Goal: Task Accomplishment & Management: Use online tool/utility

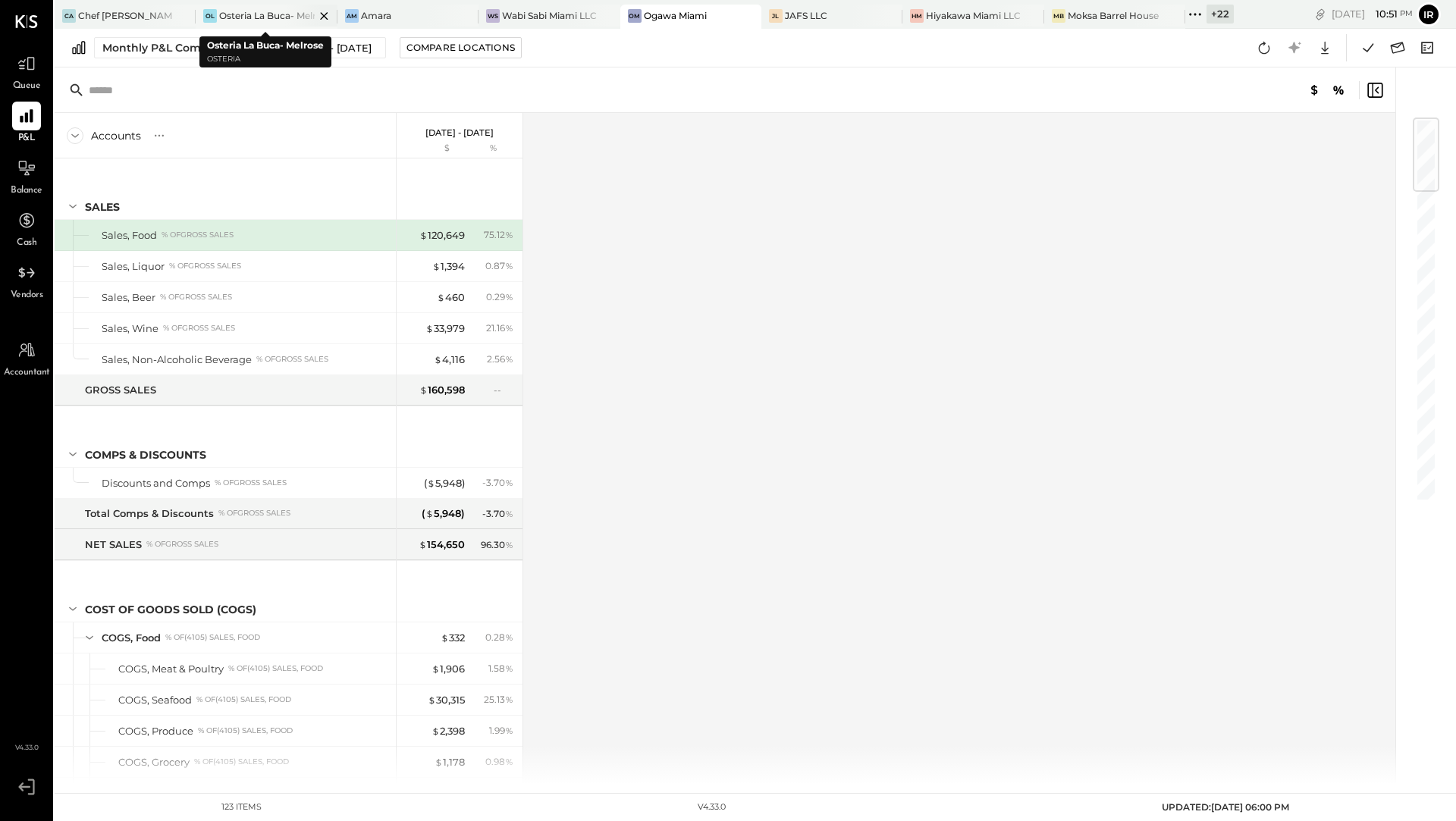
click at [256, 18] on div "Osteria La Buca- Melrose" at bounding box center [266, 15] width 95 height 13
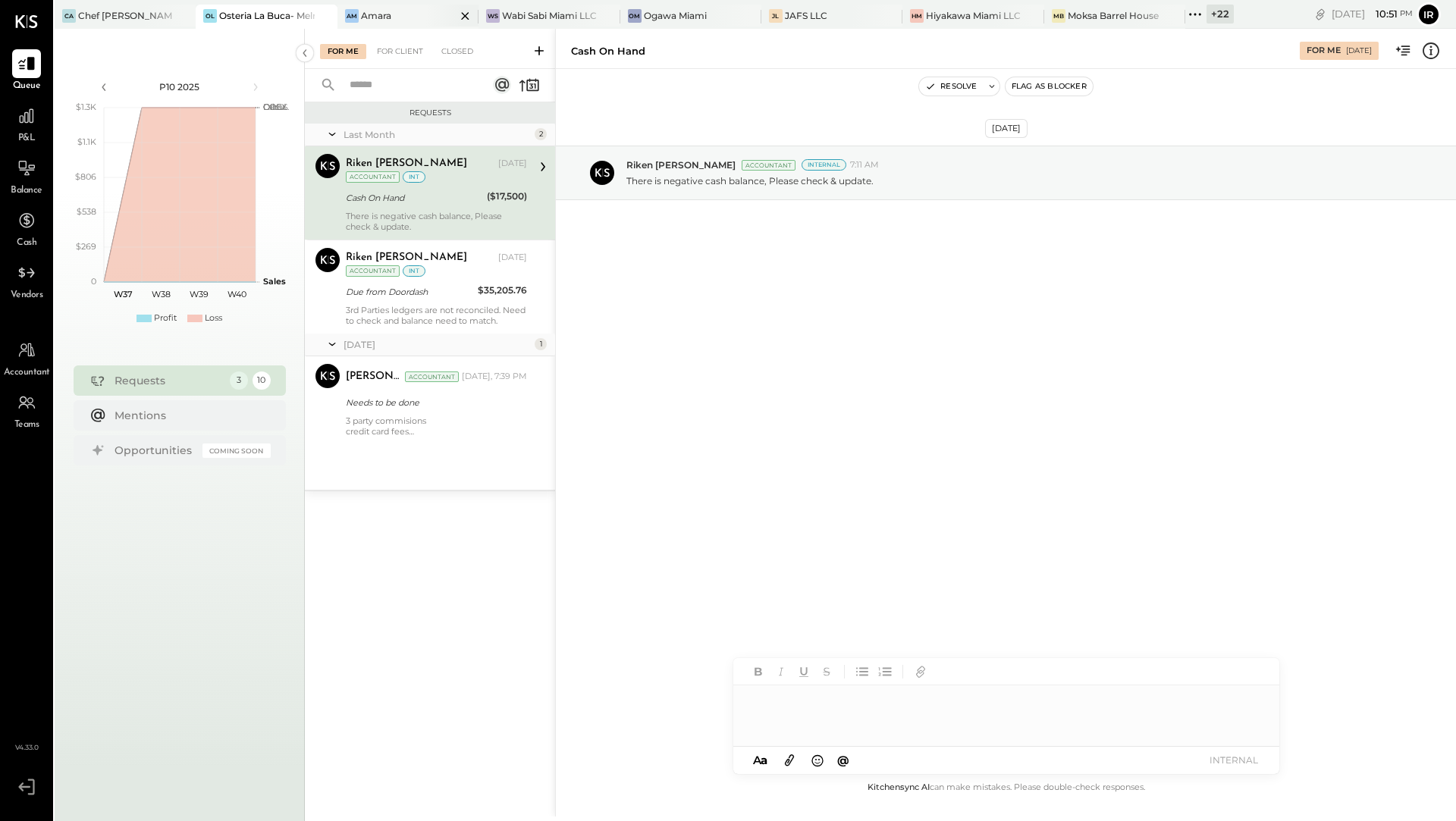
click at [437, 24] on div at bounding box center [451, 15] width 53 height 22
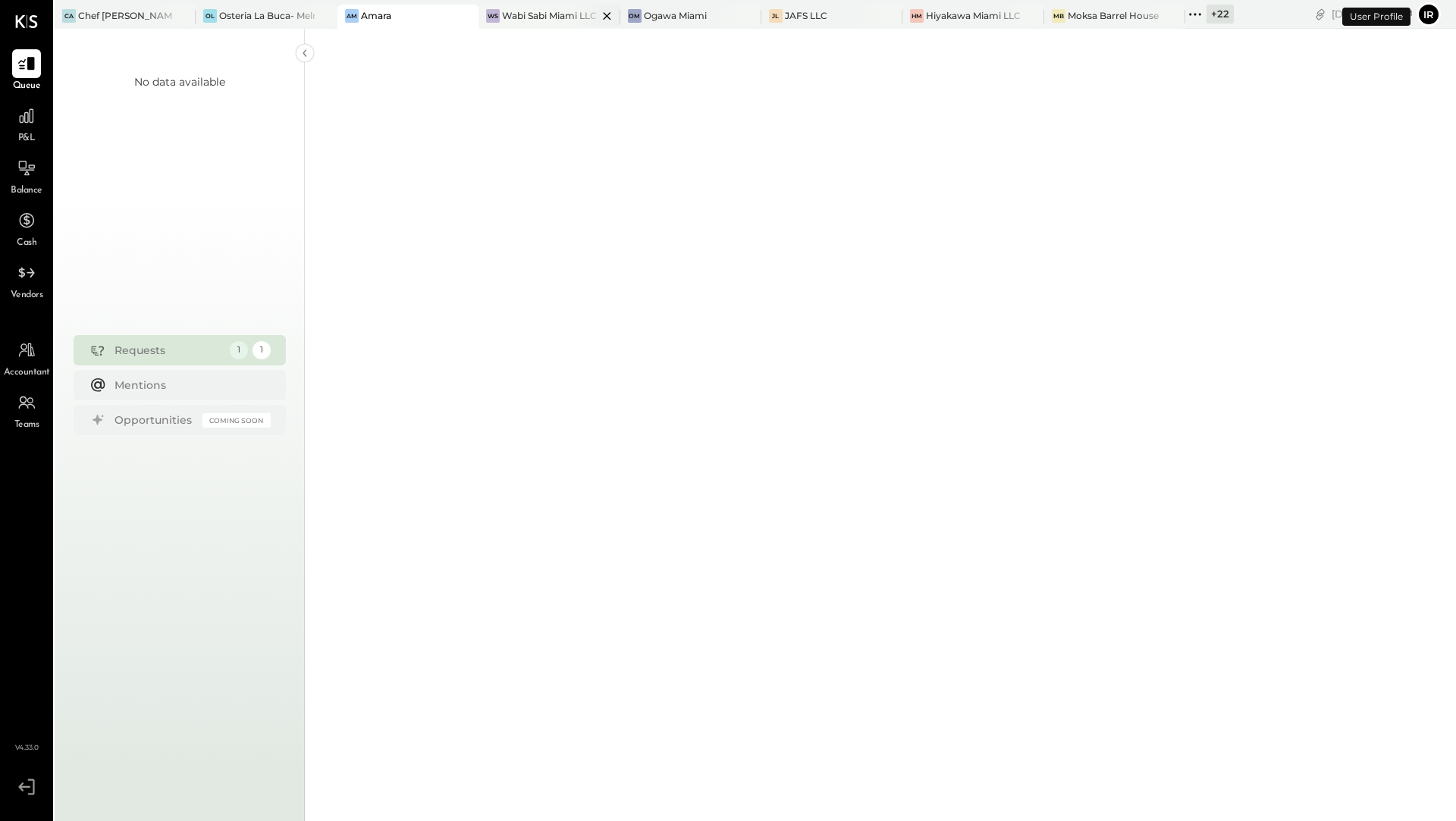
click at [533, 14] on div "Wabi Sabi Miami LLC" at bounding box center [549, 15] width 95 height 13
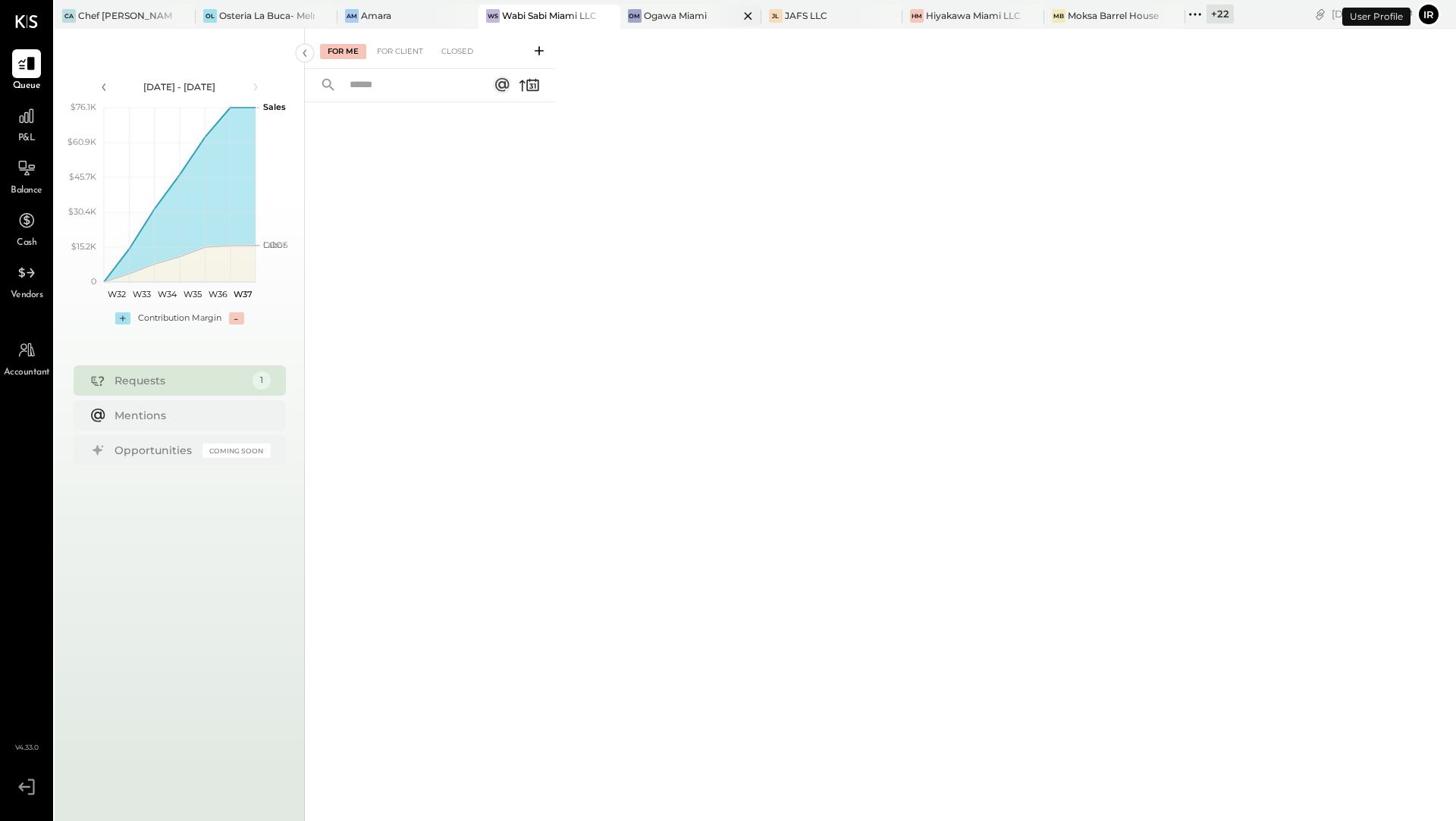
click at [701, 18] on div "Ogawa Miami" at bounding box center [676, 15] width 63 height 13
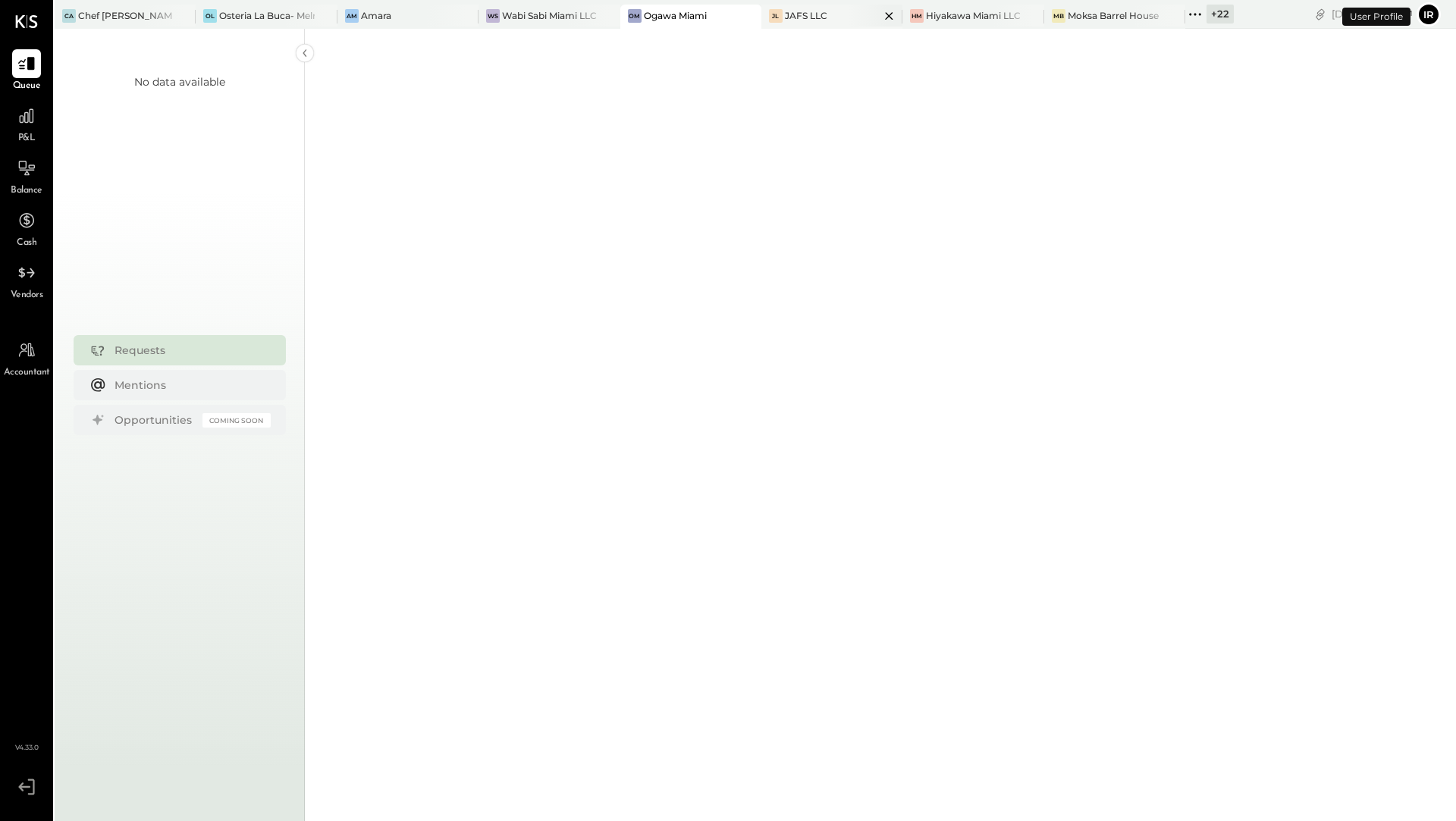
click at [791, 14] on div "JAFS LLC" at bounding box center [806, 15] width 43 height 13
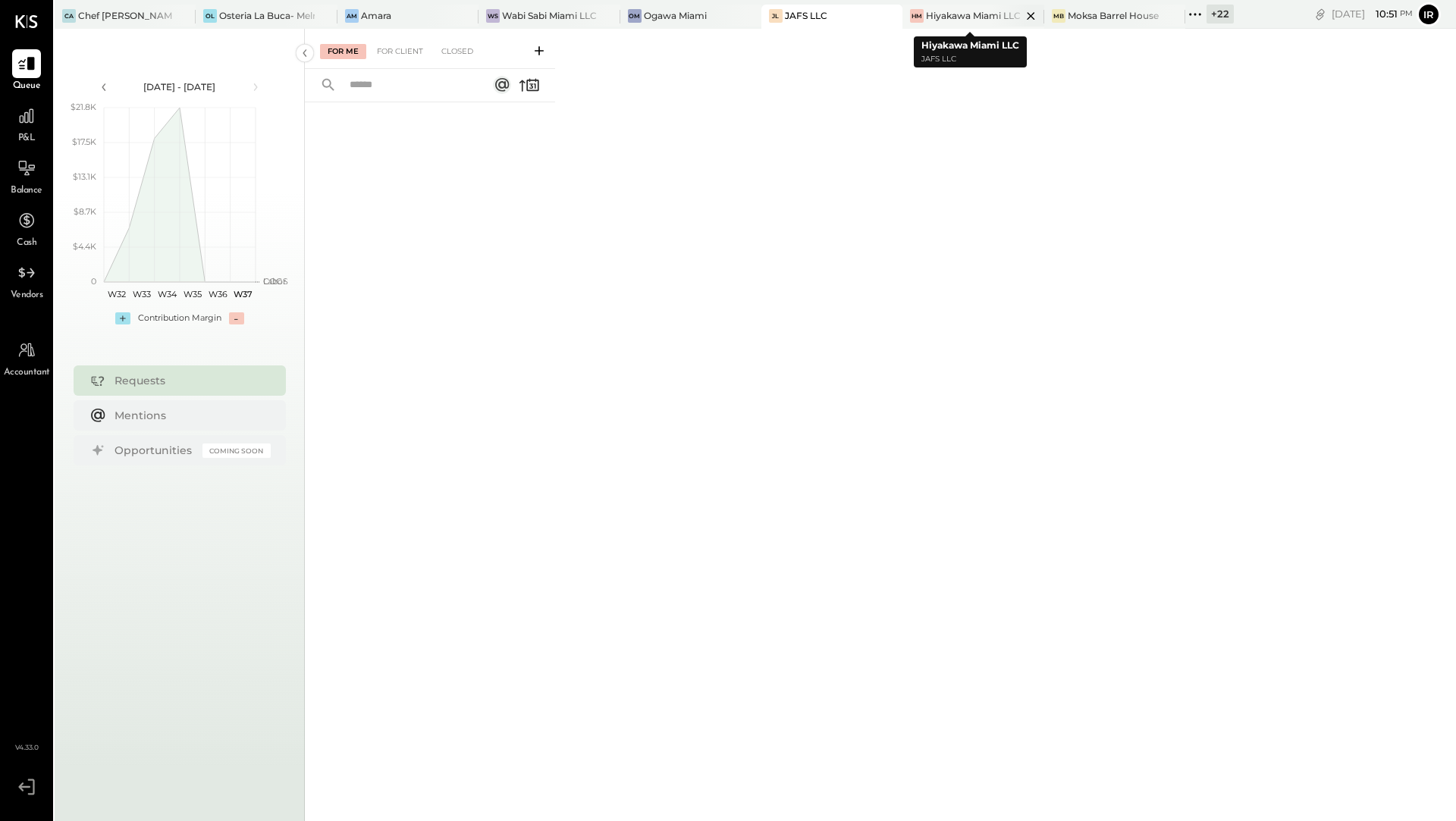
click at [932, 15] on div "Hiyakawa Miami LLC" at bounding box center [973, 15] width 95 height 13
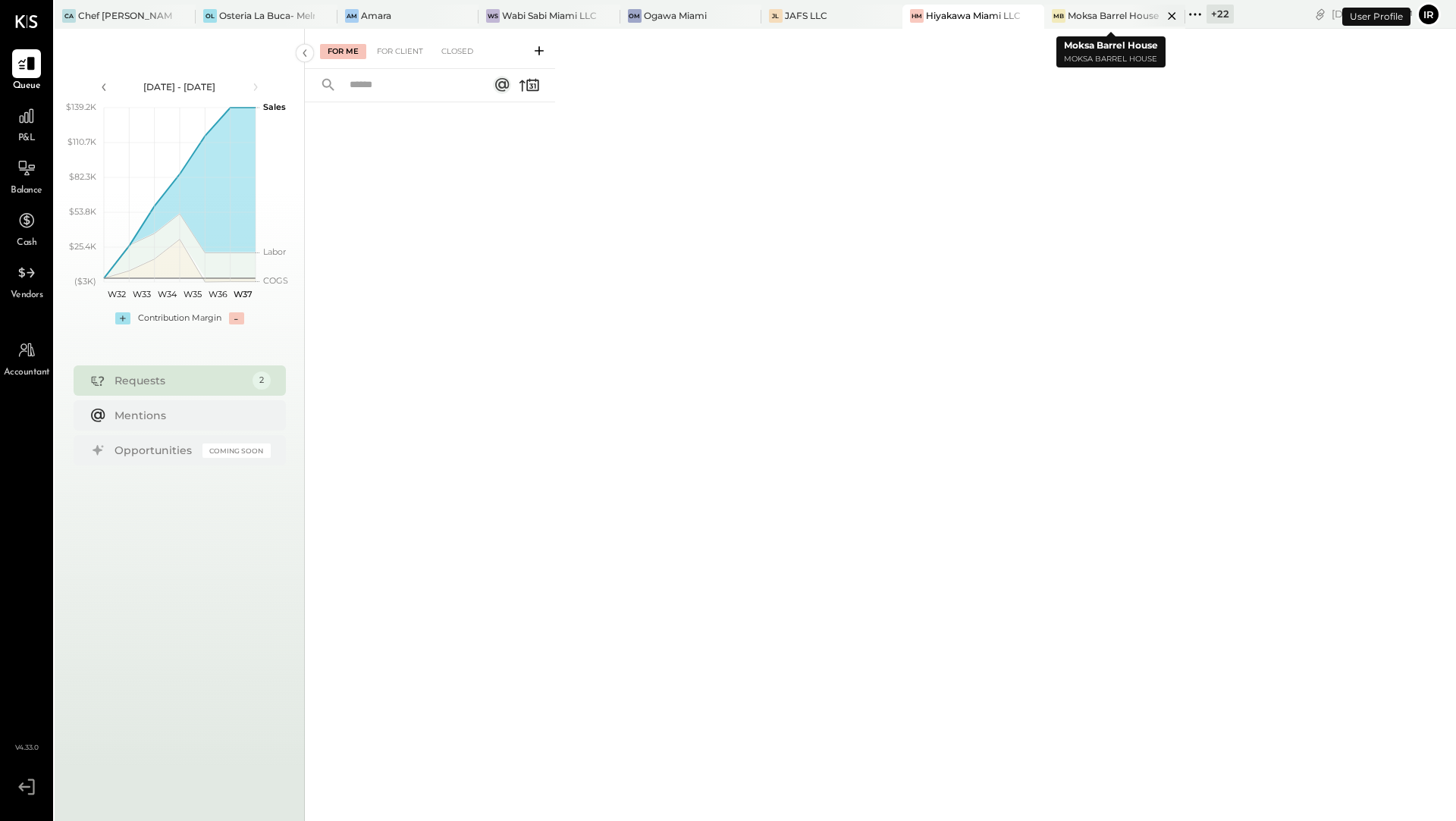
click at [1101, 14] on div "Moksa Barrel House" at bounding box center [1113, 15] width 91 height 13
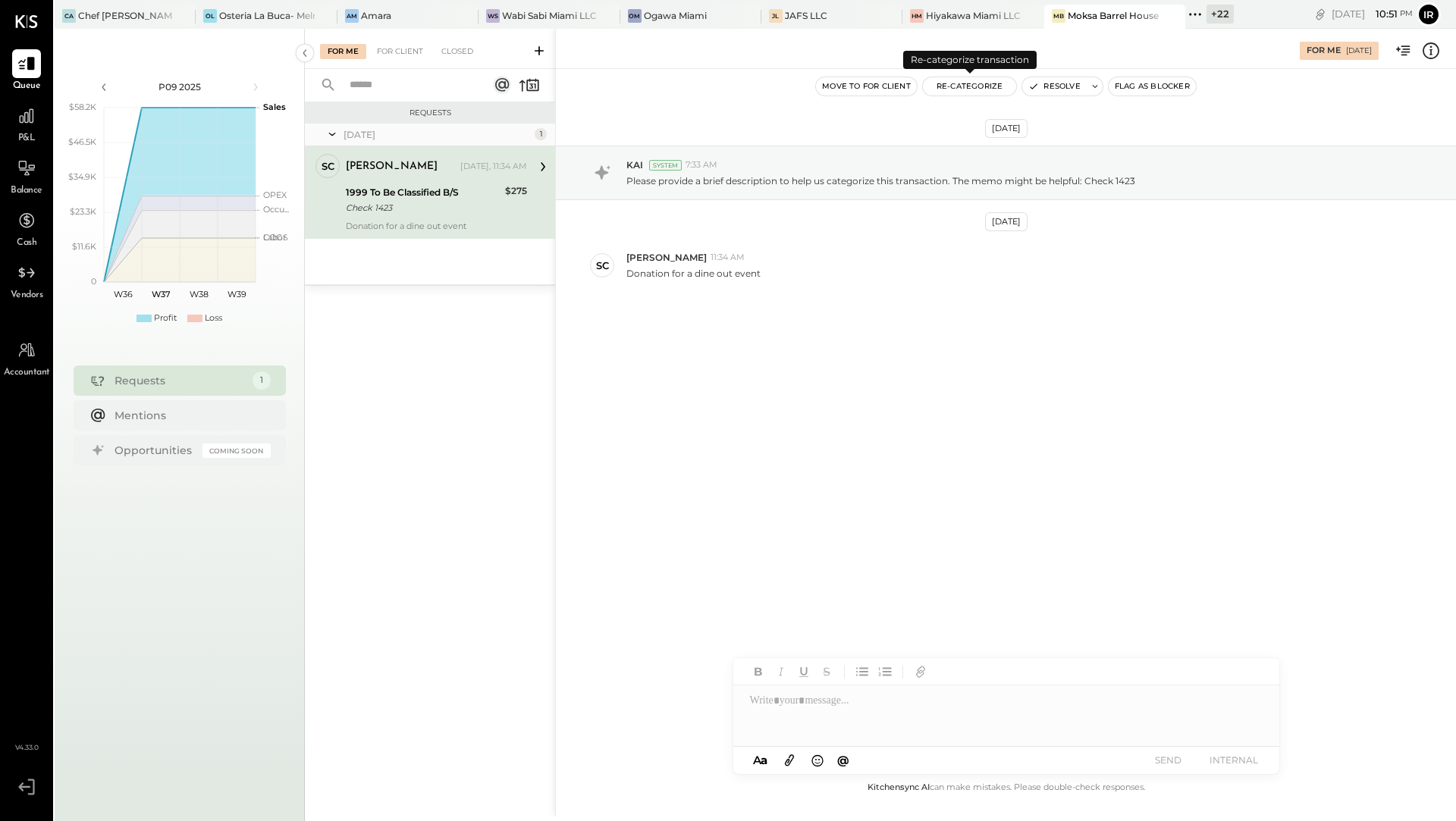
click at [951, 87] on button "Re-Categorize" at bounding box center [970, 87] width 94 height 18
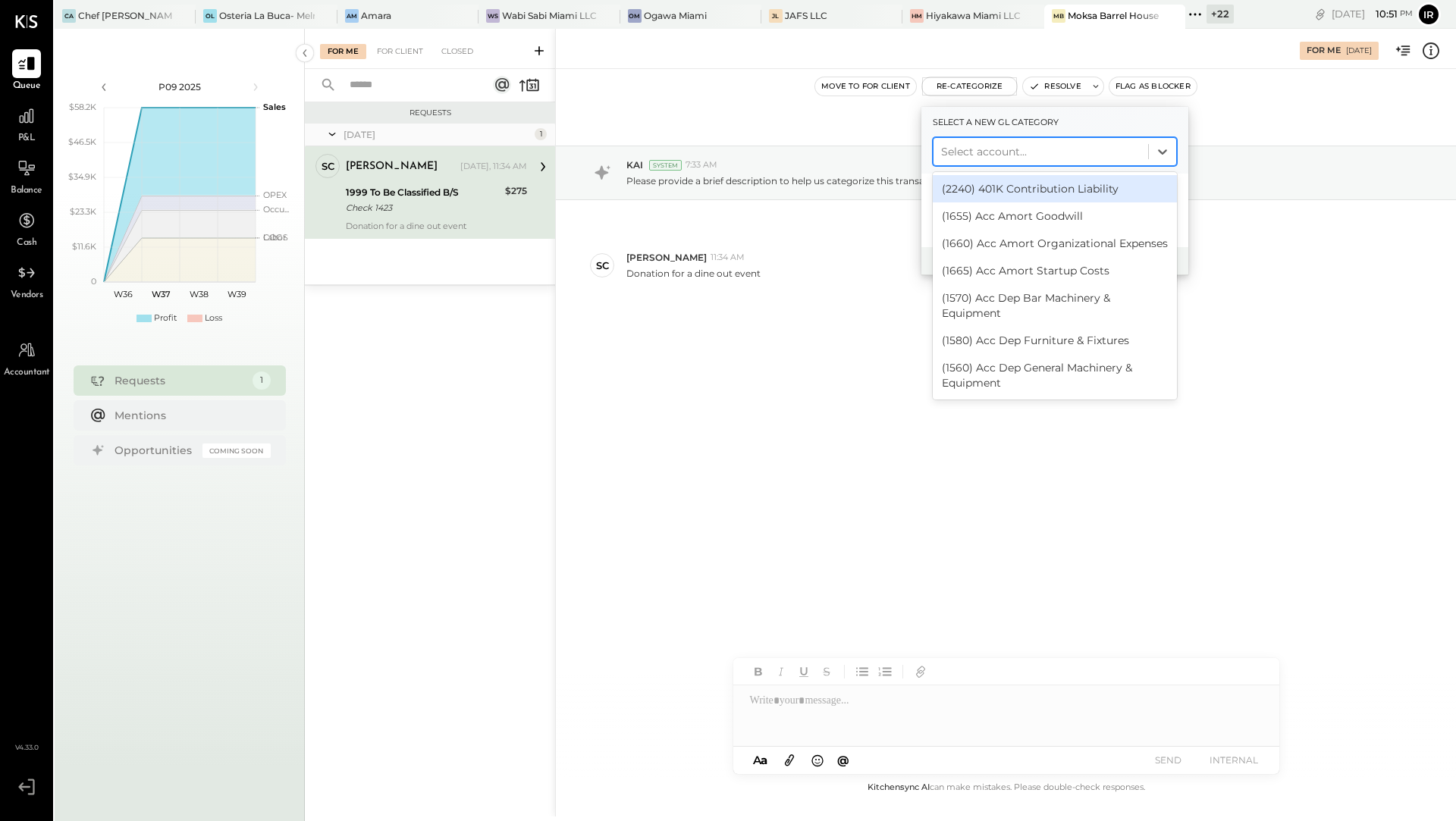
click at [966, 148] on div at bounding box center [1041, 152] width 200 height 18
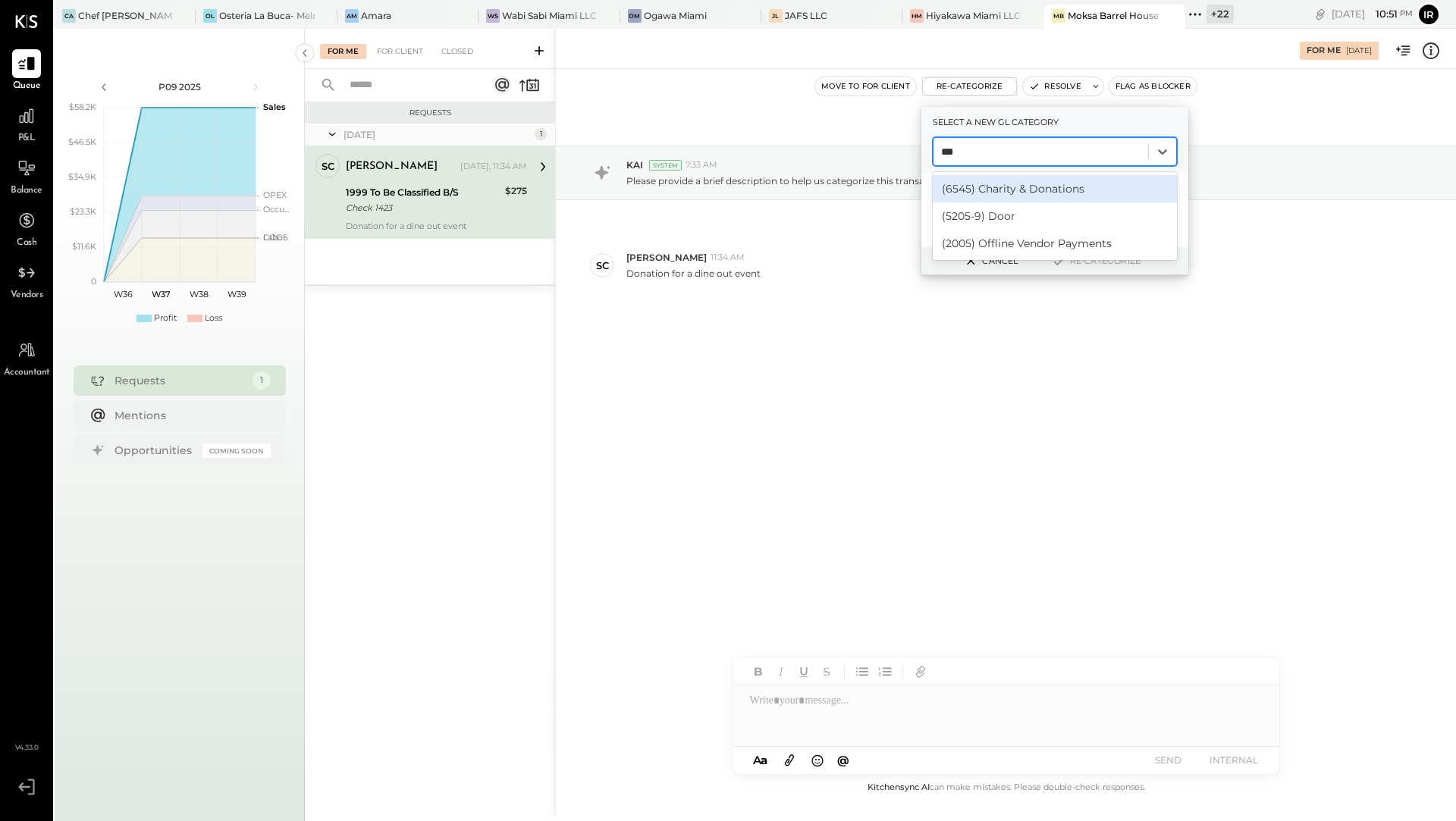
type input "****"
click at [999, 199] on div "(6545) Charity & Donations" at bounding box center [1054, 189] width 244 height 27
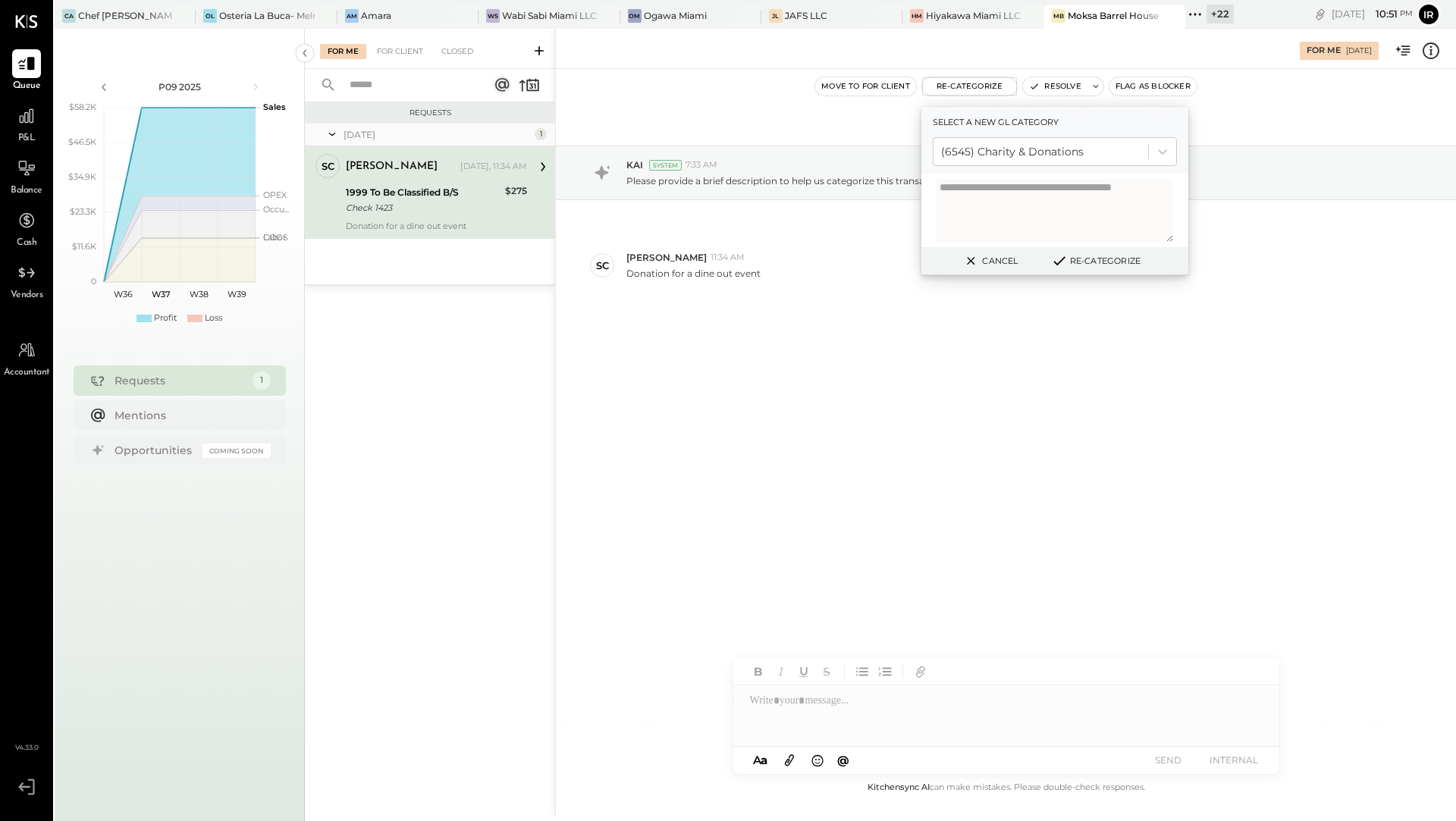
click at [1092, 262] on button "Re-Categorize" at bounding box center [1095, 260] width 100 height 18
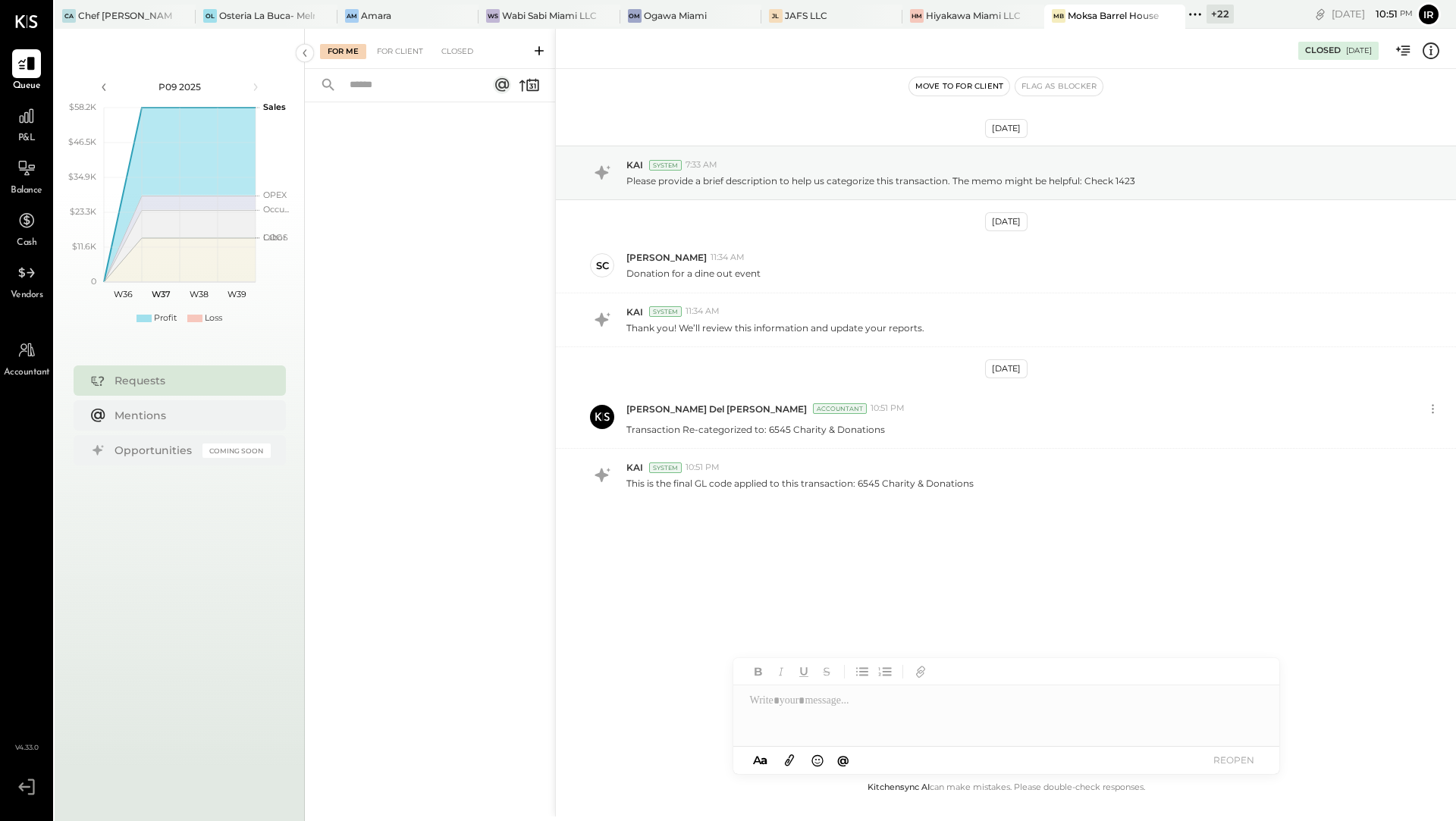
click at [1186, 16] on icon at bounding box center [1196, 14] width 20 height 20
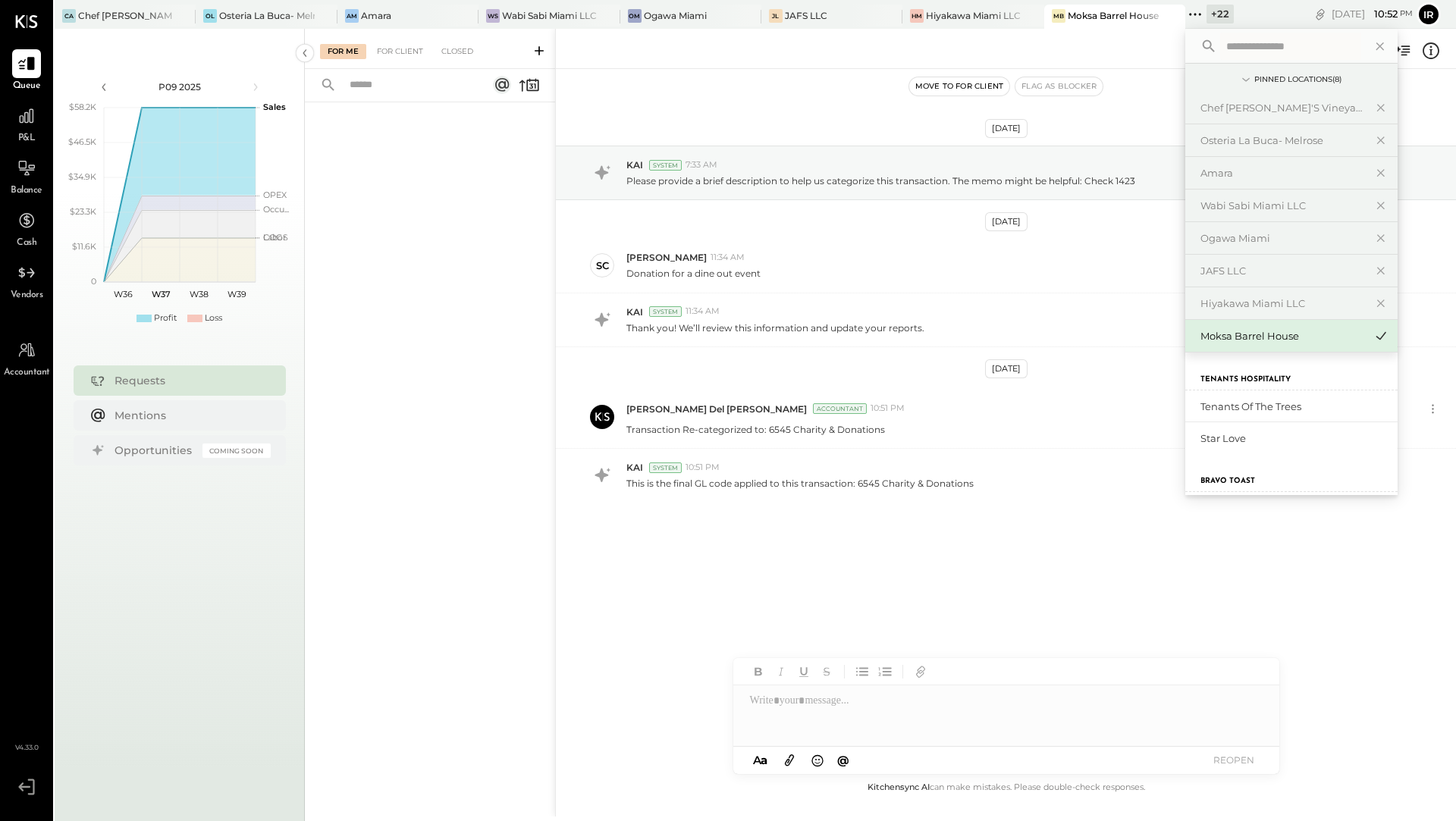
click at [1106, 84] on div "Move to for client Flag as Blocker" at bounding box center [1006, 87] width 900 height 20
